Goal: Book appointment/travel/reservation

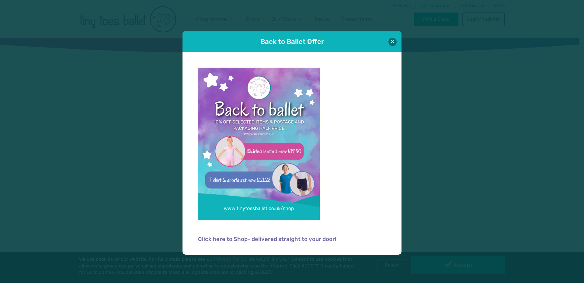
drag, startPoint x: 410, startPoint y: 86, endPoint x: 409, endPoint y: 68, distance: 18.9
click at [410, 86] on div "Back to Ballet Offer Click here to Shop- delivered straight to your door!" at bounding box center [292, 141] width 584 height 283
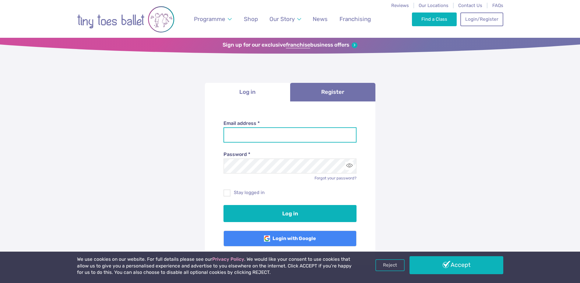
click at [353, 136] on input "Email address *" at bounding box center [289, 134] width 133 height 15
type input "**********"
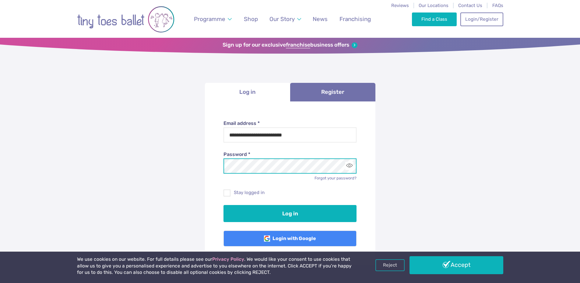
click at [223, 205] on button "Log in" at bounding box center [289, 213] width 133 height 17
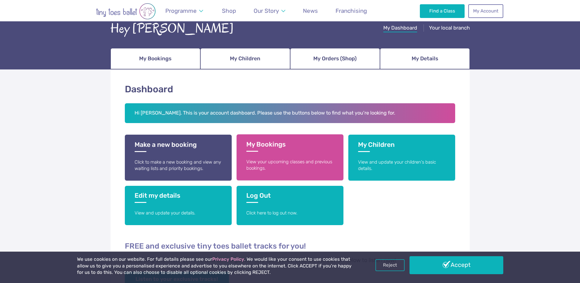
scroll to position [91, 0]
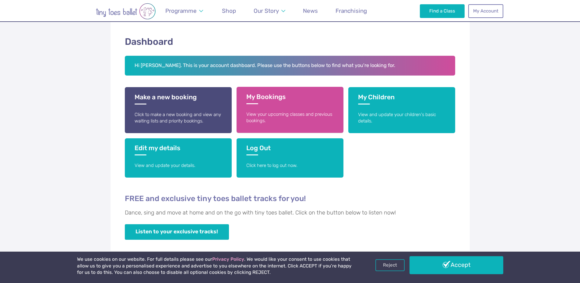
click at [282, 114] on p "View your upcoming classes and previous bookings." at bounding box center [289, 117] width 87 height 13
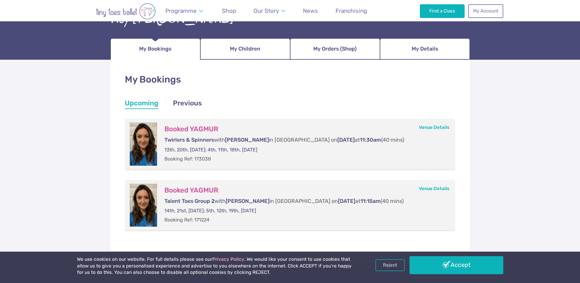
scroll to position [61, 0]
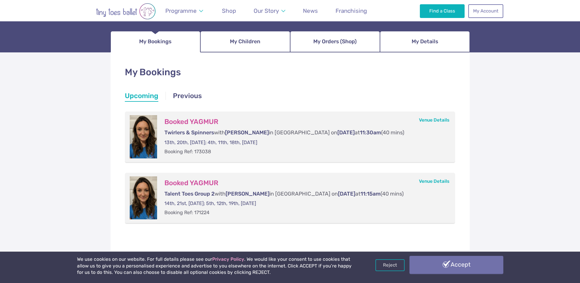
click at [448, 258] on link "Accept" at bounding box center [456, 265] width 94 height 18
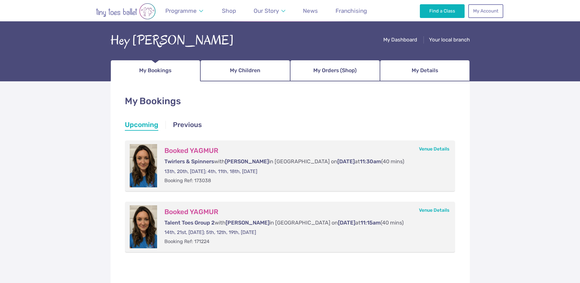
scroll to position [30, 0]
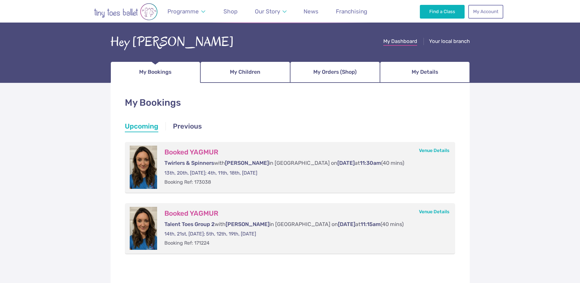
click at [394, 40] on span "My Dashboard" at bounding box center [400, 41] width 34 height 6
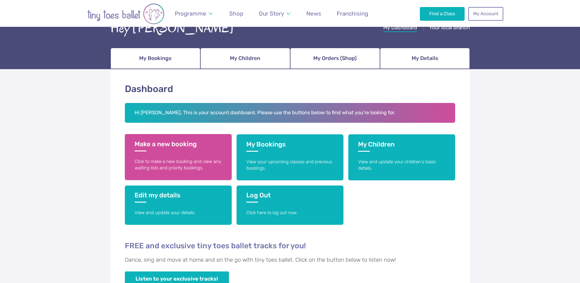
scroll to position [61, 0]
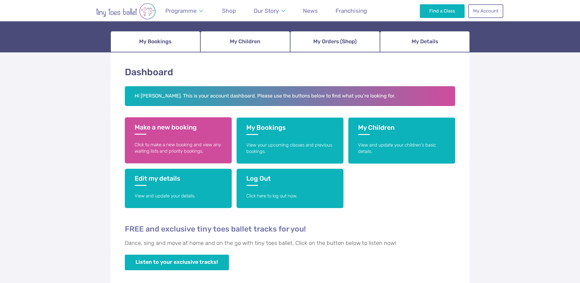
click at [143, 119] on link "Make a new booking Click to make a new booking and view any waiting lists and p…" at bounding box center [178, 140] width 107 height 46
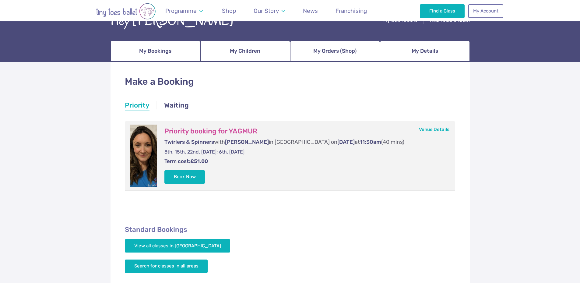
scroll to position [61, 0]
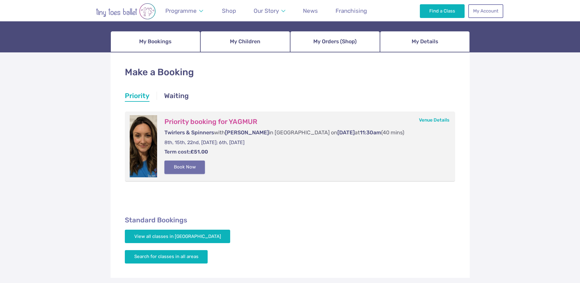
click at [193, 168] on button "Book Now" at bounding box center [184, 166] width 41 height 13
click at [562, 139] on img at bounding box center [566, 137] width 11 height 11
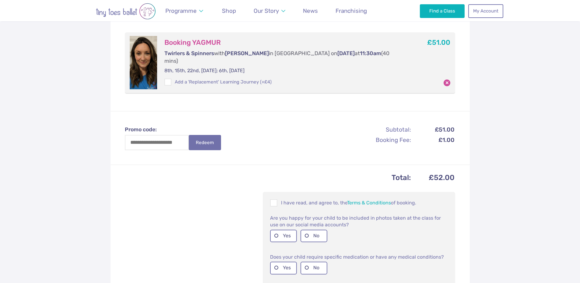
scroll to position [183, 0]
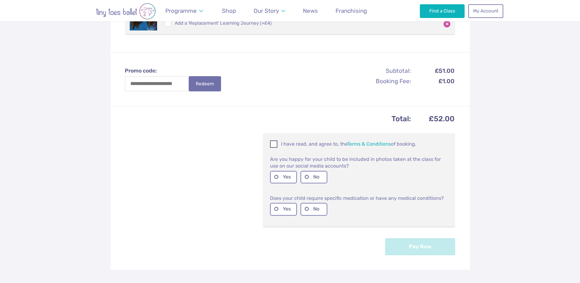
click at [297, 140] on p "I have read, and agree to, the Terms & Conditions of booking." at bounding box center [359, 143] width 178 height 7
click at [281, 171] on label "Yes" at bounding box center [283, 177] width 27 height 12
click at [313, 203] on label "No" at bounding box center [313, 209] width 27 height 12
click at [423, 240] on button "Pay Now" at bounding box center [420, 246] width 70 height 17
